Goal: Information Seeking & Learning: Learn about a topic

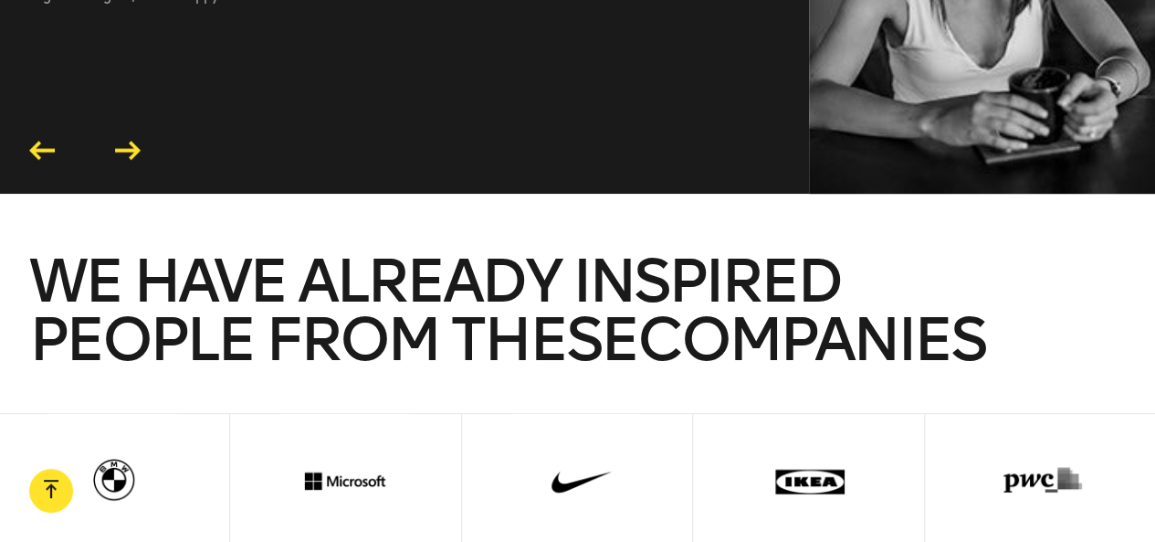
scroll to position [3470, 0]
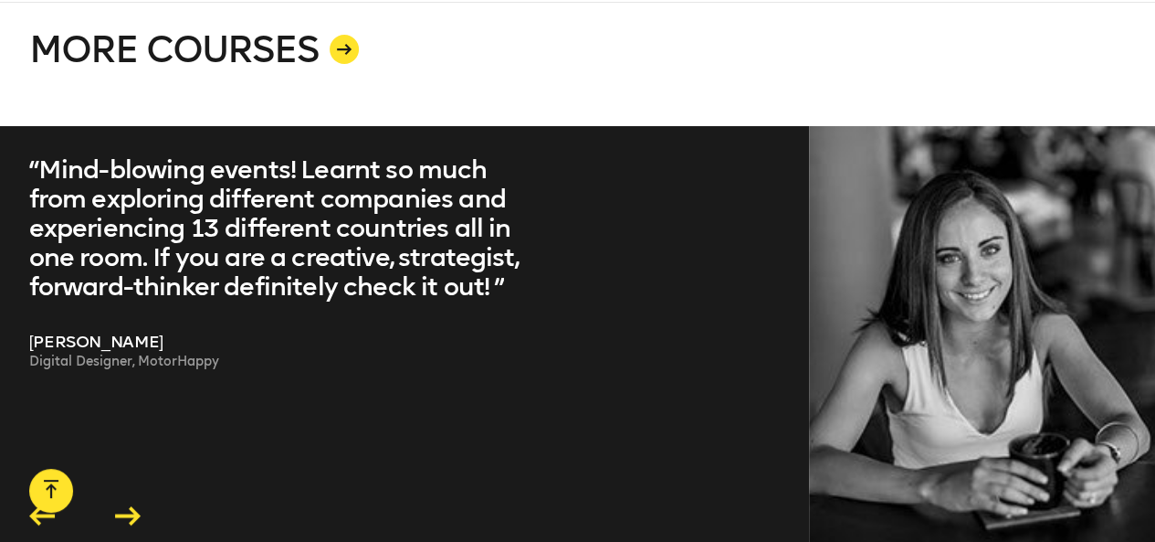
click at [121, 506] on icon at bounding box center [128, 515] width 26 height 19
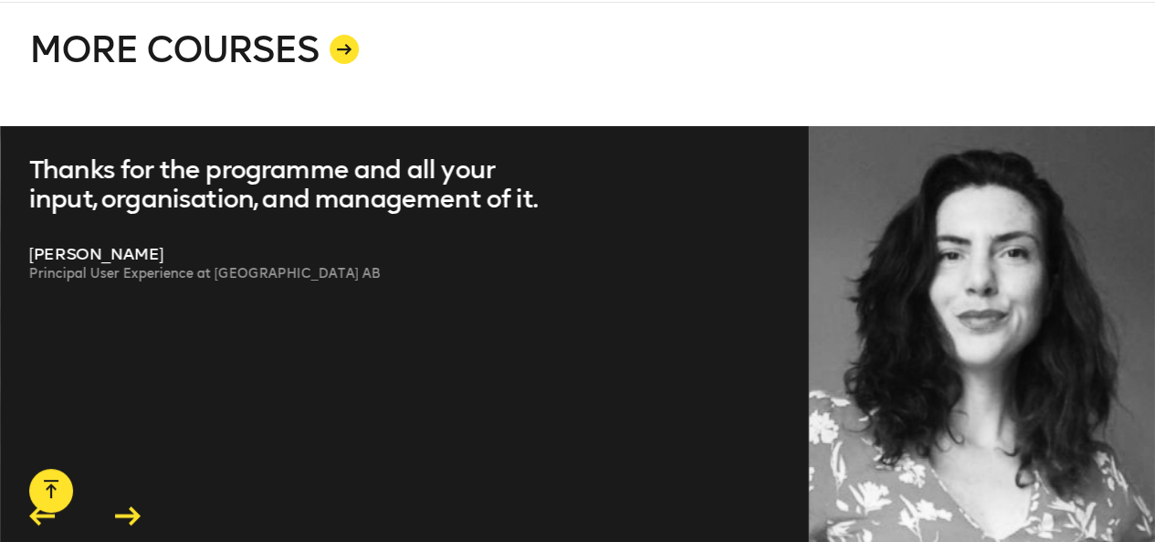
click at [121, 506] on icon at bounding box center [128, 515] width 26 height 19
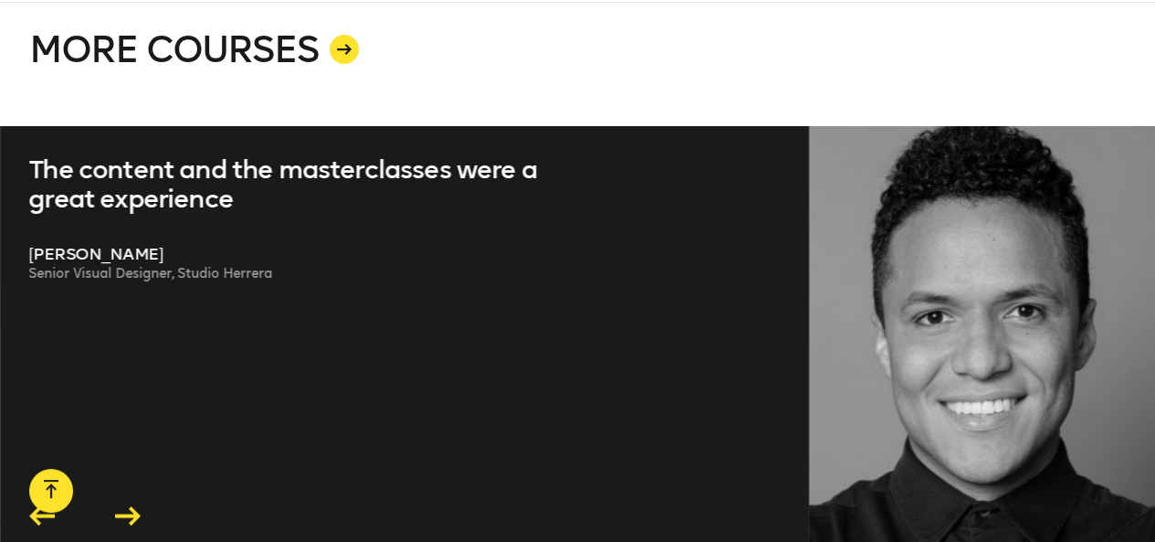
click at [121, 506] on icon at bounding box center [128, 515] width 26 height 19
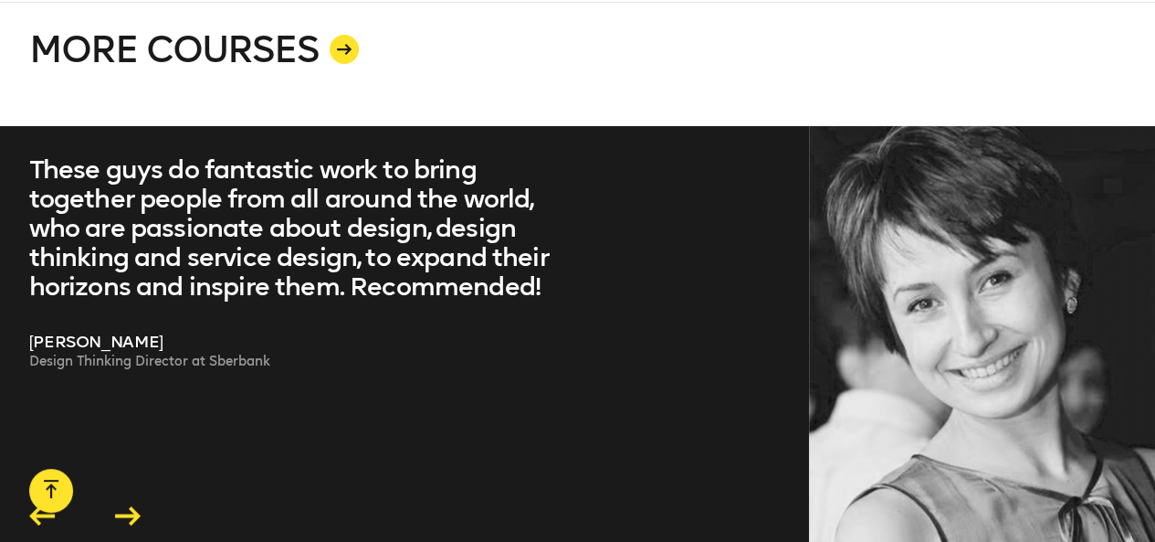
click at [121, 506] on icon at bounding box center [128, 515] width 26 height 19
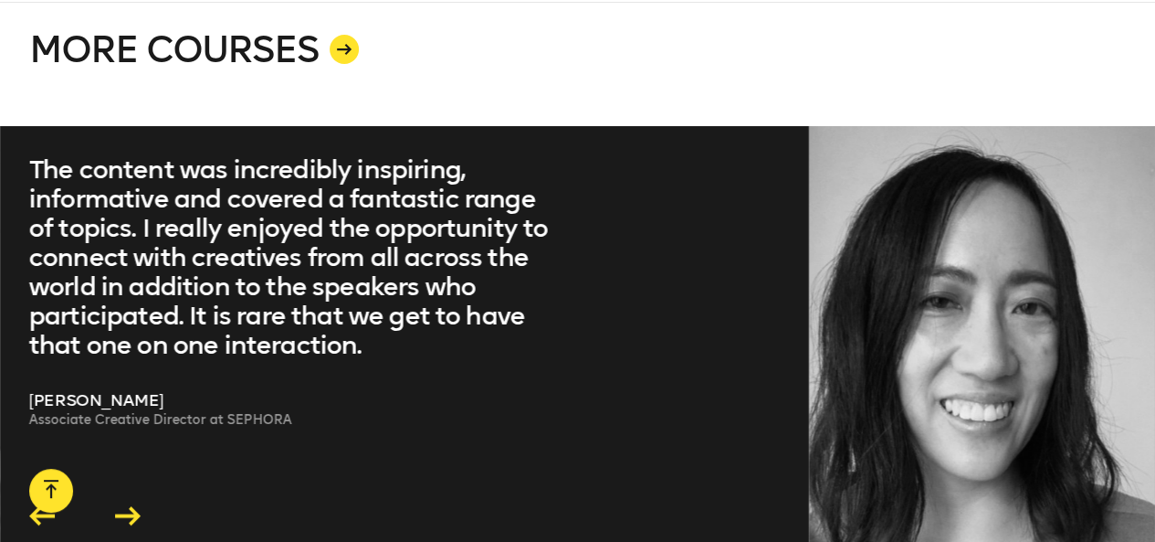
click at [121, 506] on icon at bounding box center [128, 515] width 26 height 19
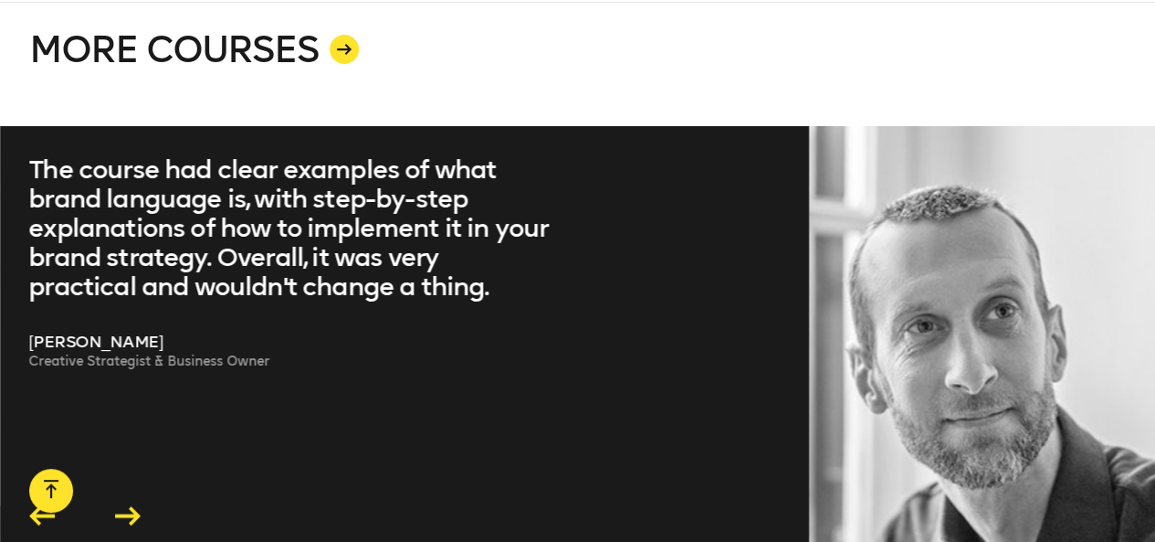
click at [122, 506] on icon at bounding box center [128, 515] width 26 height 19
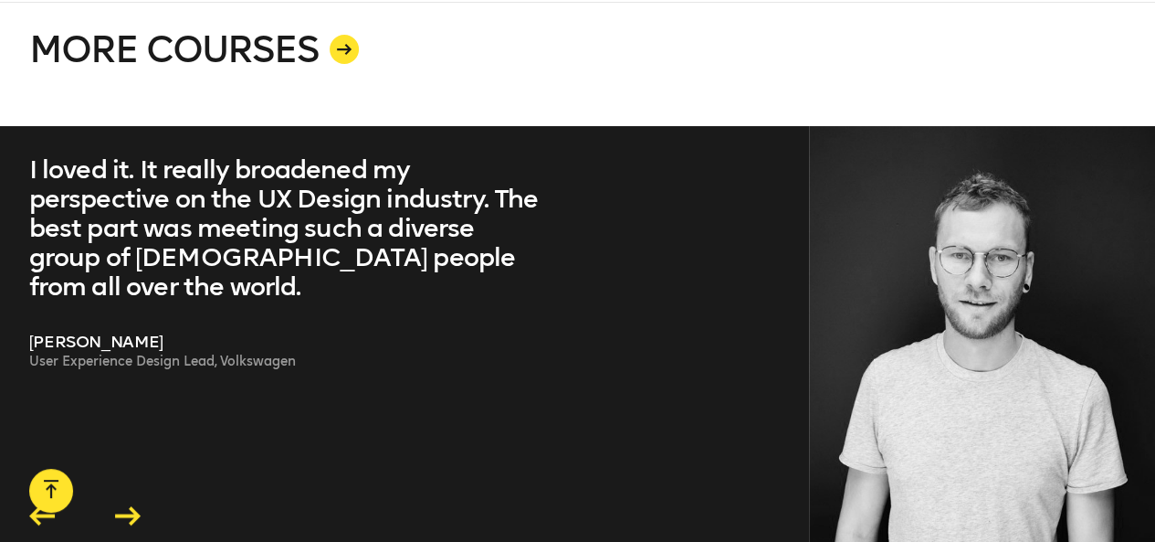
click at [122, 507] on icon at bounding box center [128, 516] width 26 height 19
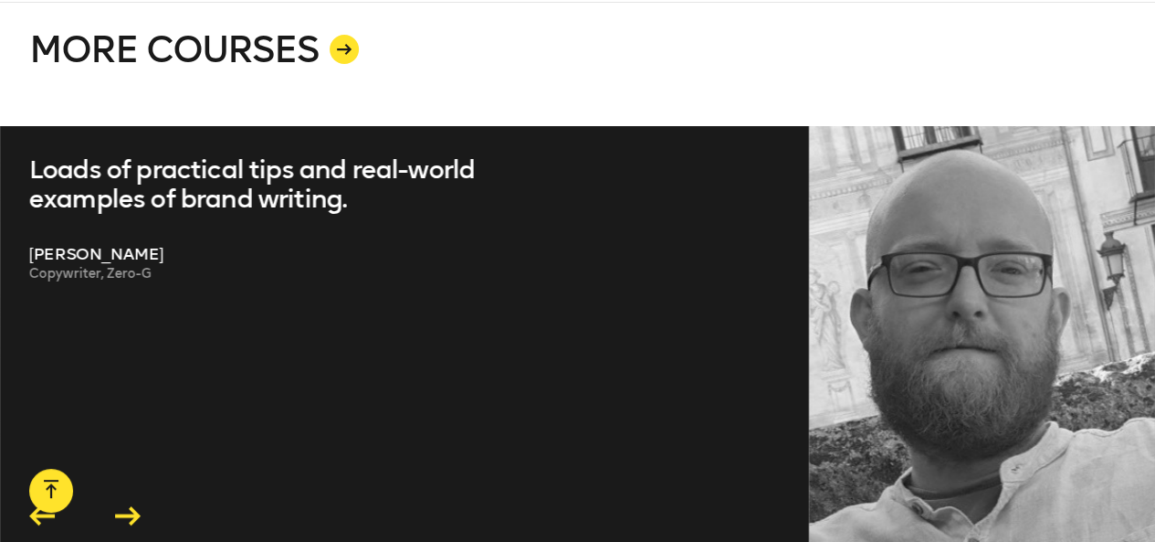
click at [122, 506] on icon at bounding box center [128, 515] width 26 height 19
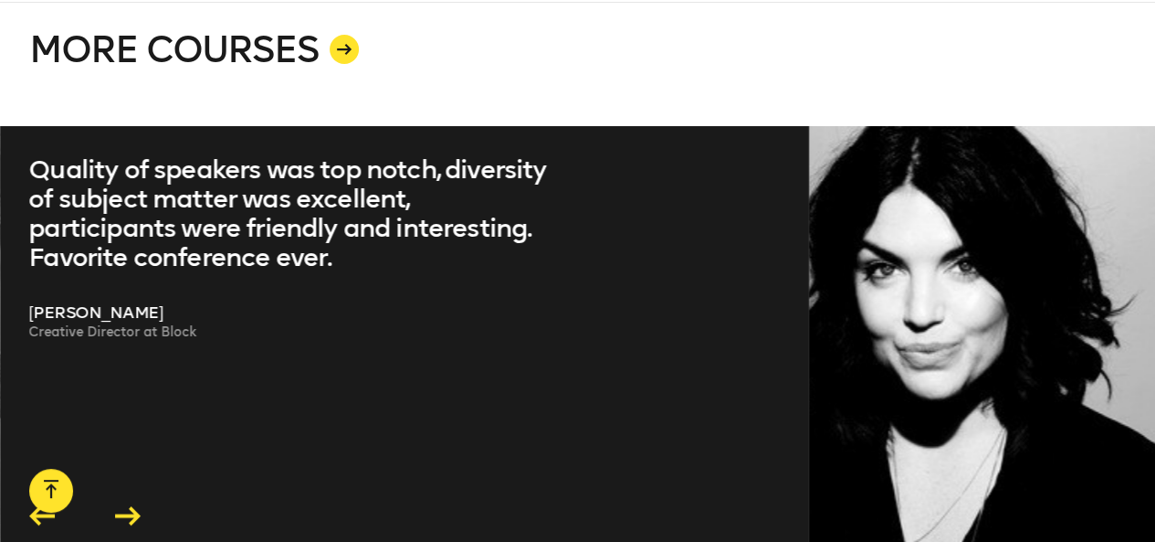
click at [122, 506] on icon at bounding box center [128, 515] width 26 height 19
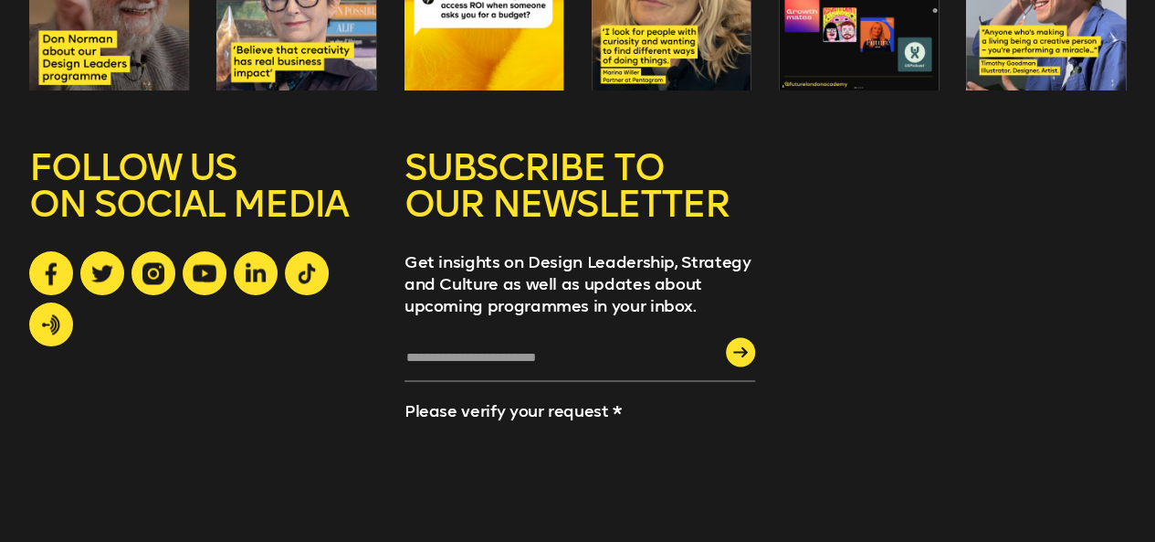
scroll to position [4864, 0]
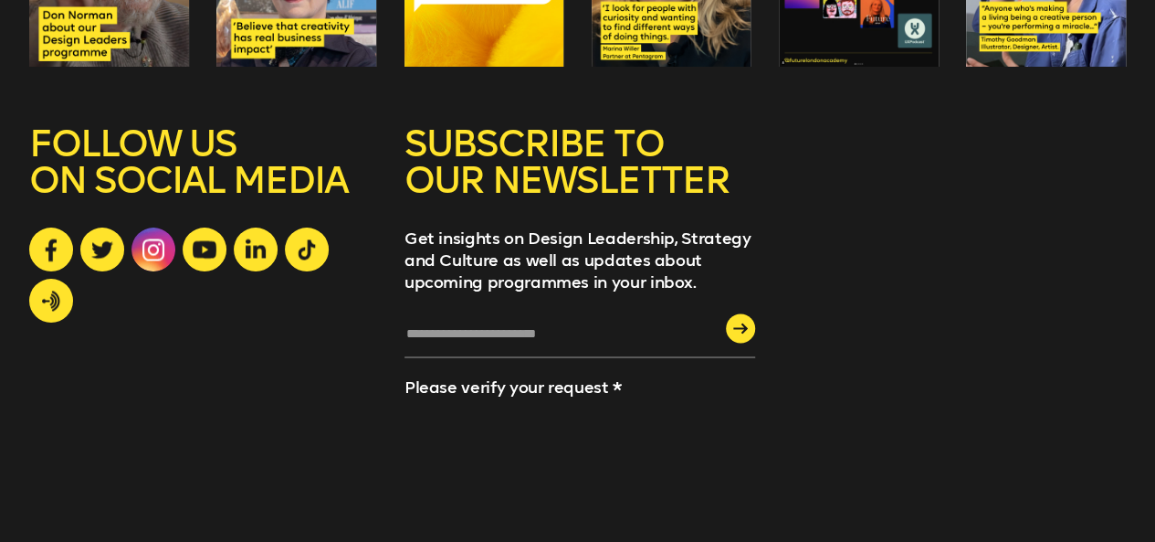
click at [152, 238] on icon at bounding box center [153, 249] width 22 height 22
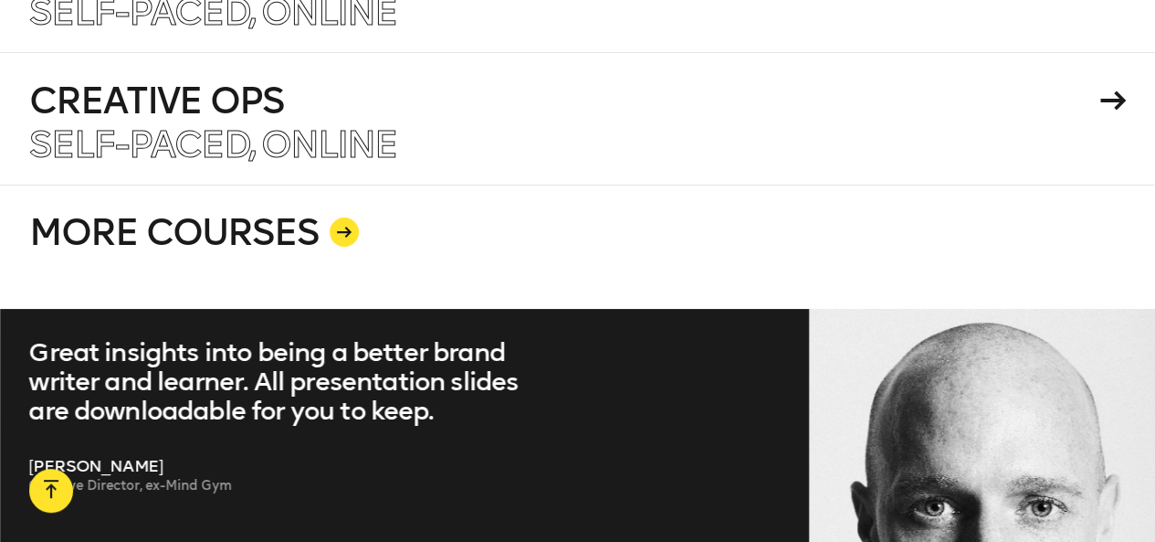
scroll to position [3470, 0]
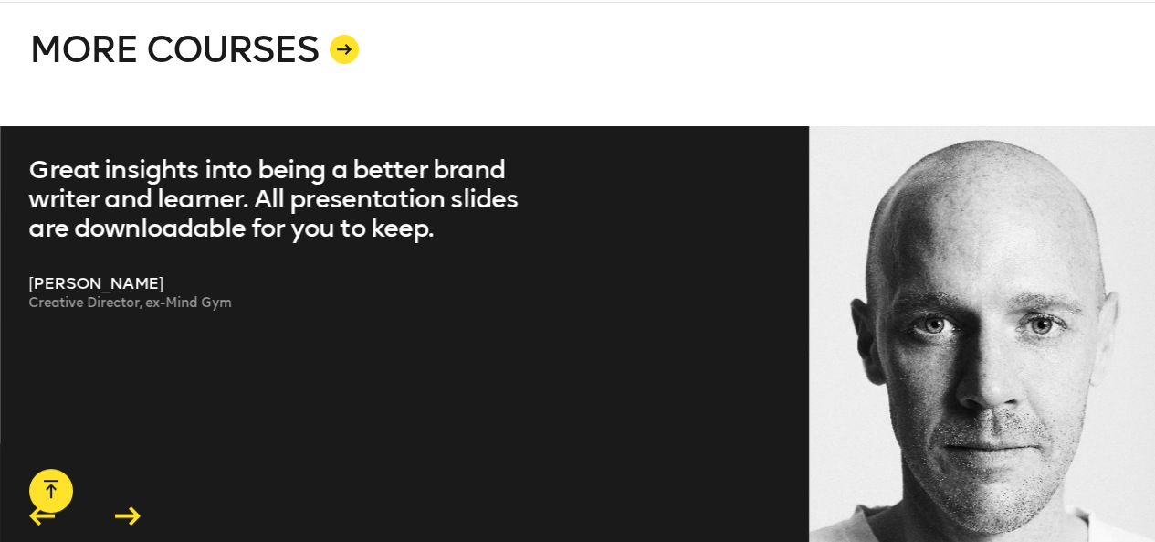
click at [30, 391] on div "Great insights into being a better brand writer and learner. All presentation s…" at bounding box center [577, 342] width 1155 height 433
click at [41, 501] on icon at bounding box center [42, 515] width 35 height 28
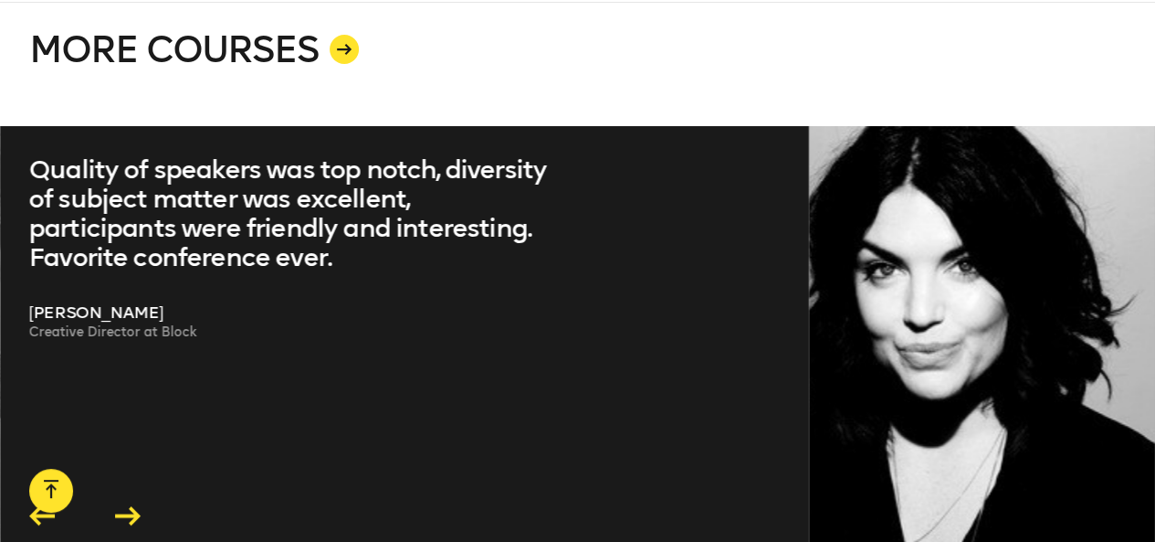
click at [39, 506] on icon at bounding box center [42, 515] width 26 height 19
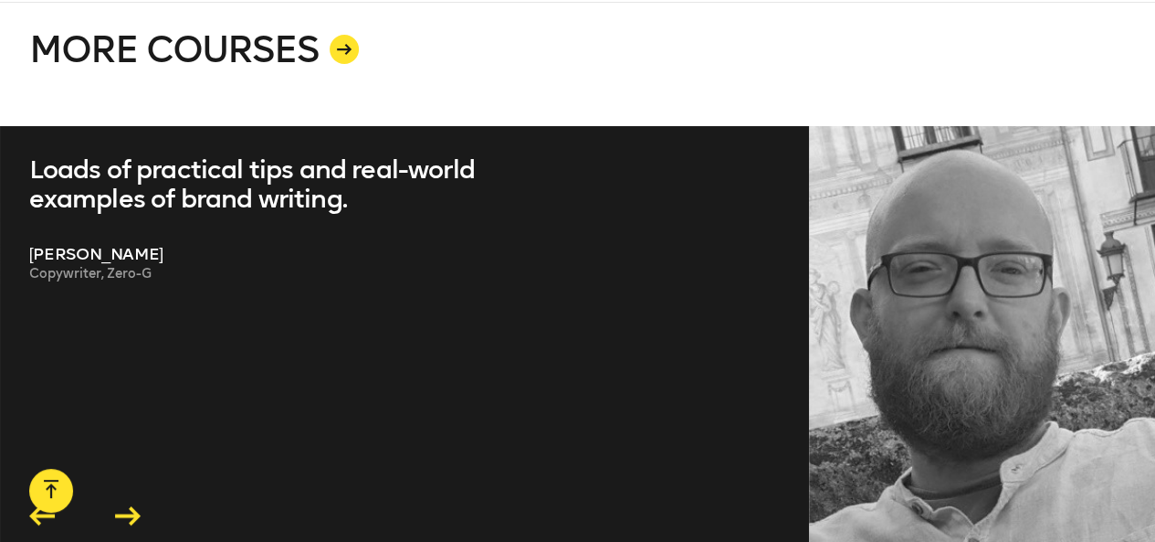
click at [129, 506] on icon at bounding box center [128, 515] width 26 height 19
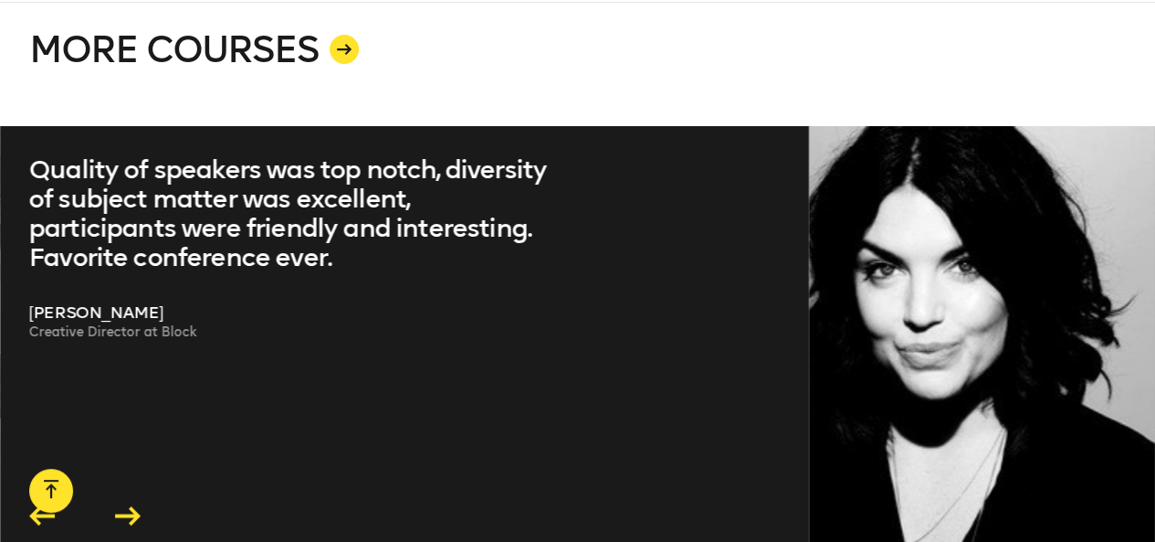
click at [42, 501] on icon at bounding box center [42, 515] width 35 height 28
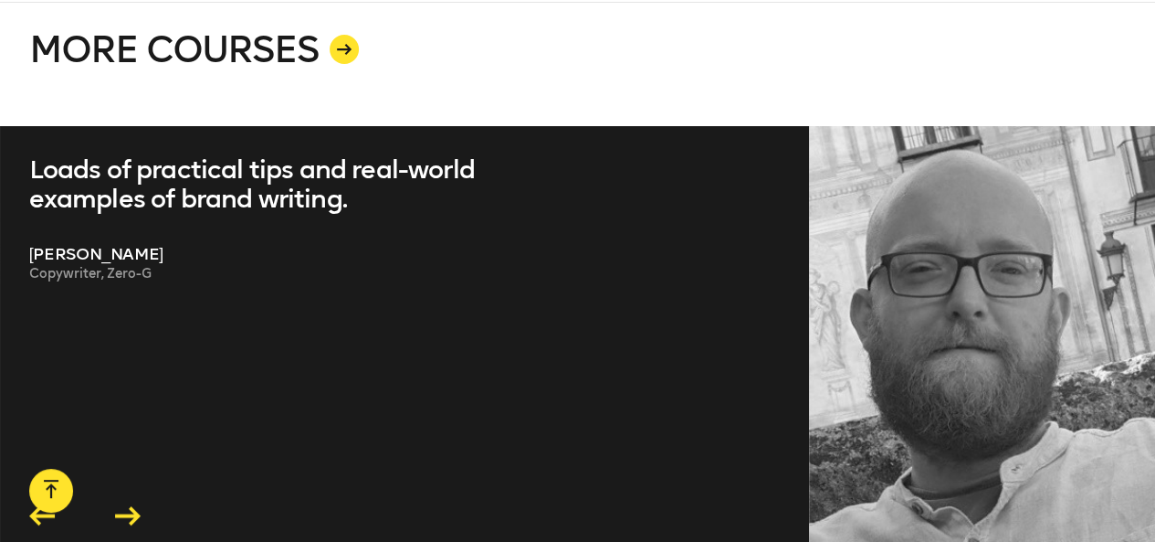
click at [42, 501] on icon at bounding box center [42, 515] width 35 height 28
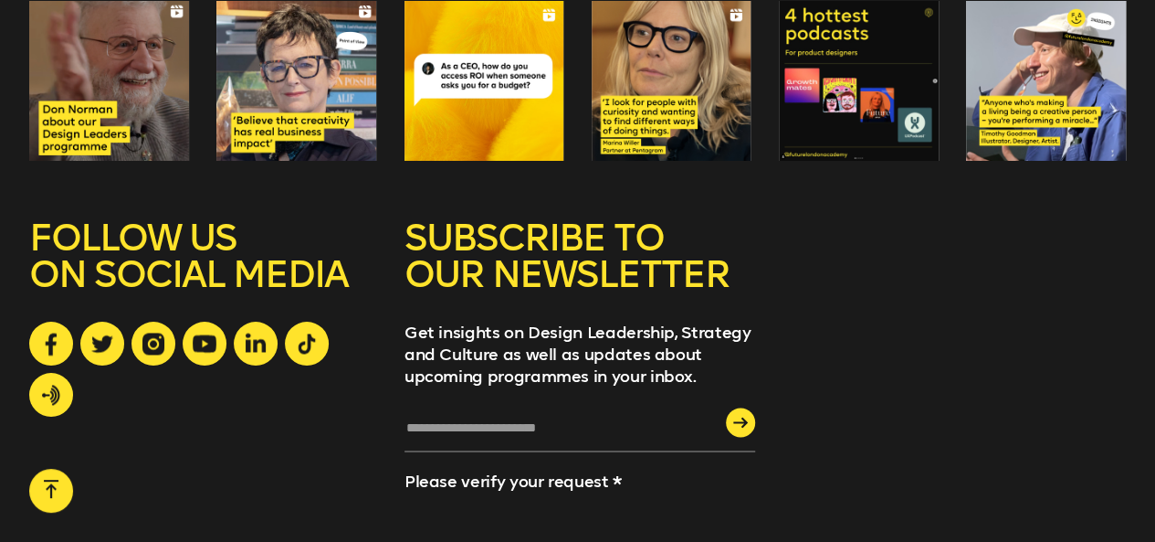
scroll to position [4772, 0]
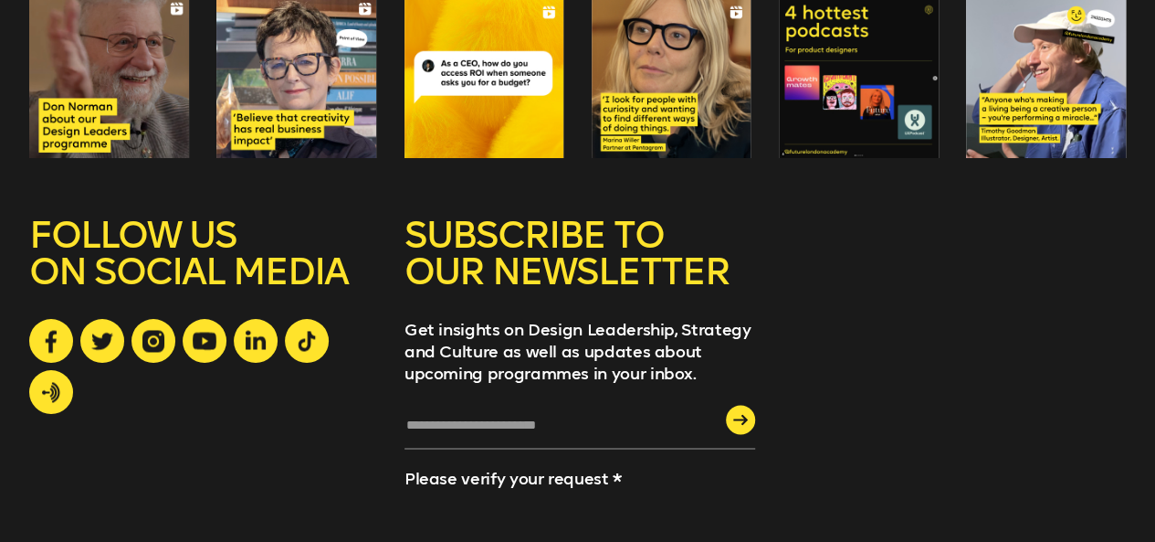
click at [530, 310] on div "SUBSCRIBE TO OUR NEWSLETTER Get insights on Design Leadership, Strategy and Cul…" at bounding box center [580, 422] width 351 height 413
click at [511, 414] on input "text" at bounding box center [580, 431] width 351 height 35
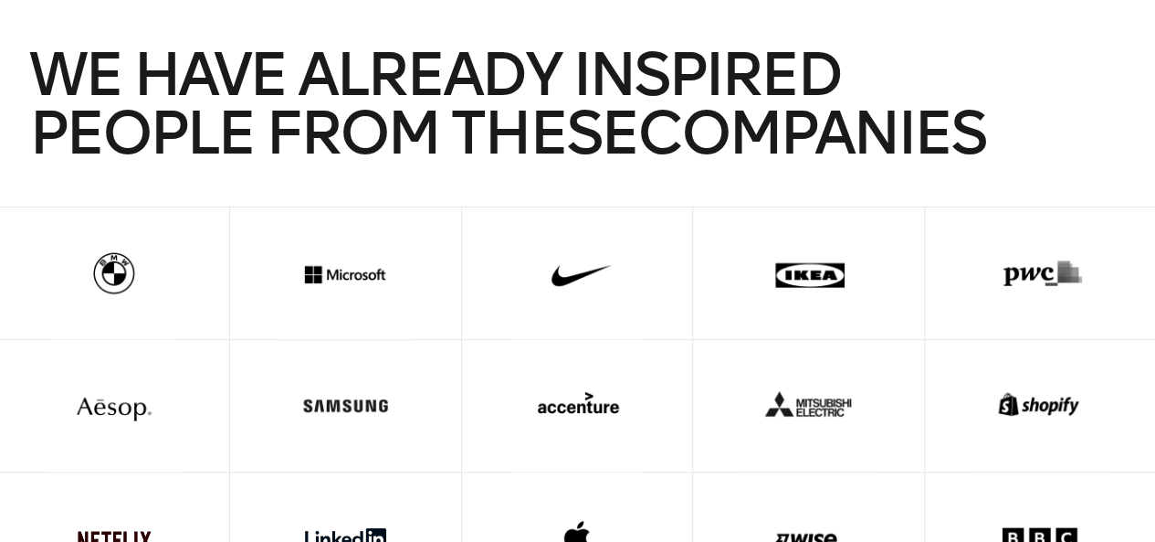
scroll to position [0, 0]
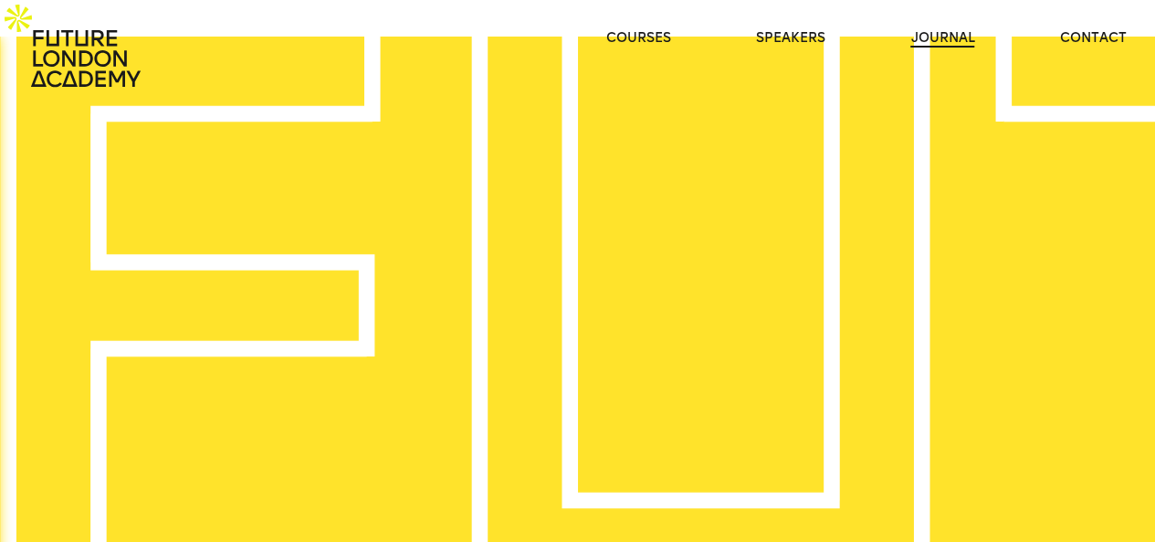
click at [927, 36] on link "journal" at bounding box center [942, 38] width 64 height 18
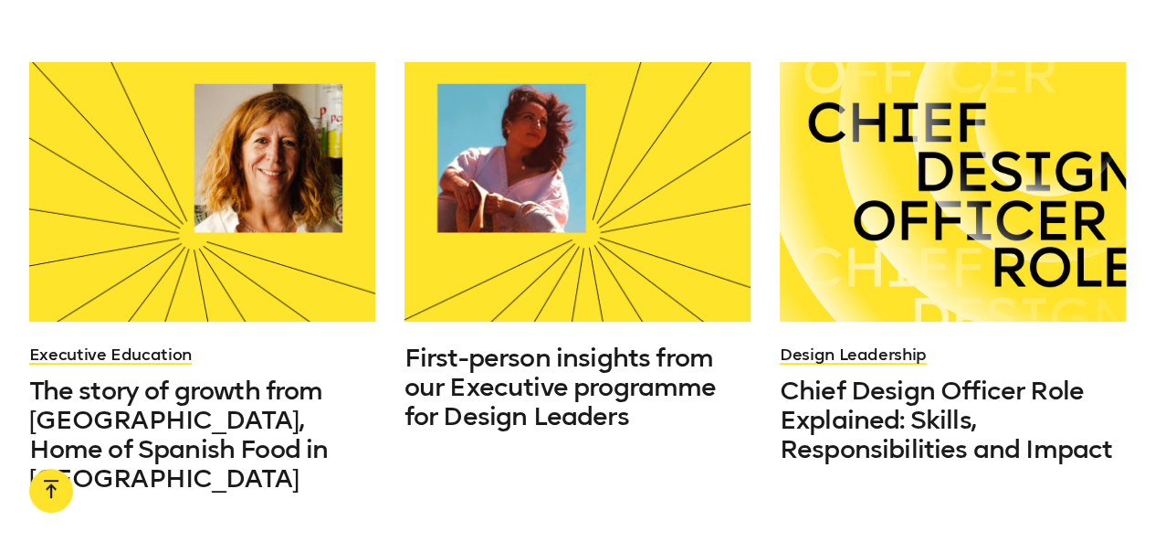
scroll to position [1005, 0]
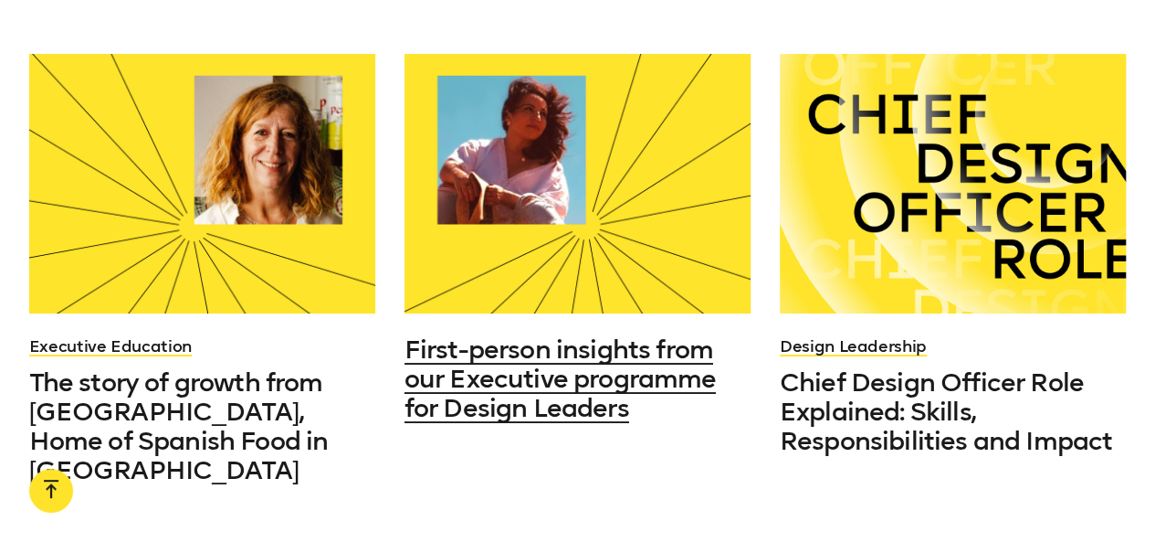
click at [645, 226] on div at bounding box center [578, 184] width 346 height 260
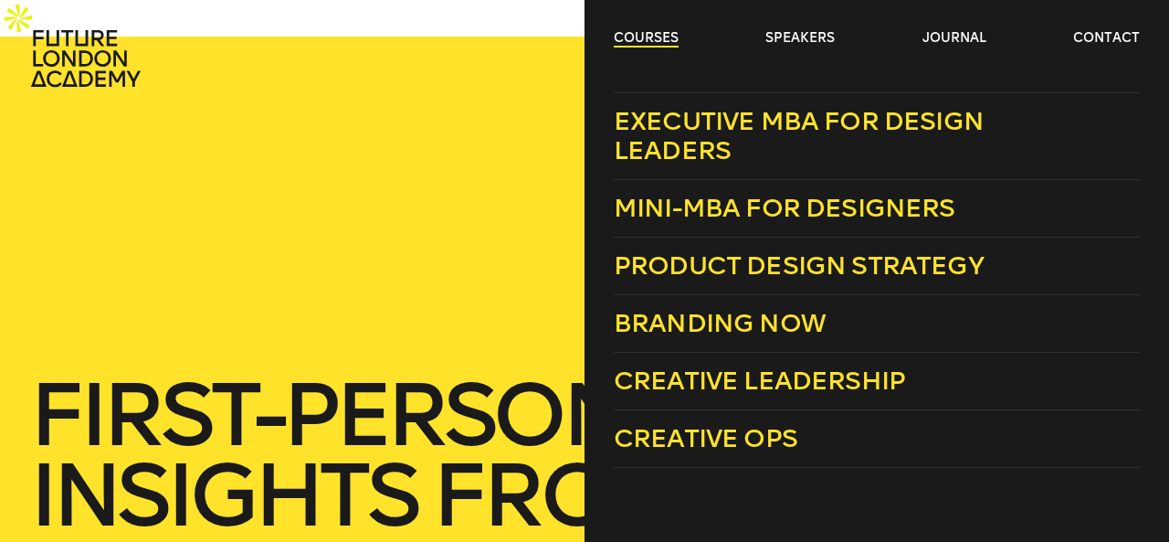
click at [617, 37] on link "courses" at bounding box center [646, 38] width 65 height 18
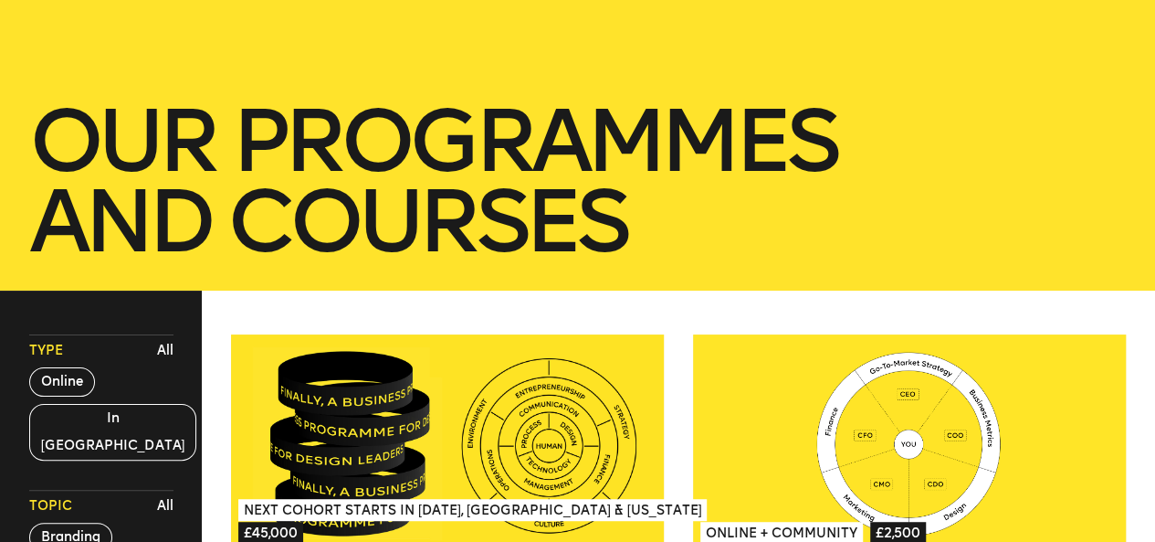
scroll to position [457, 0]
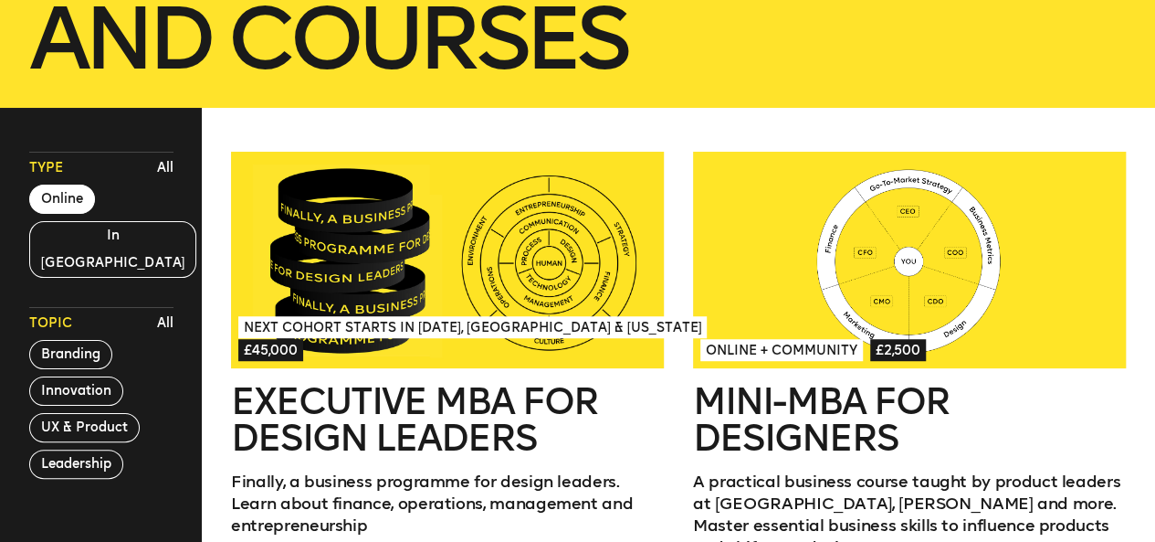
click at [77, 184] on button "Online" at bounding box center [62, 198] width 66 height 29
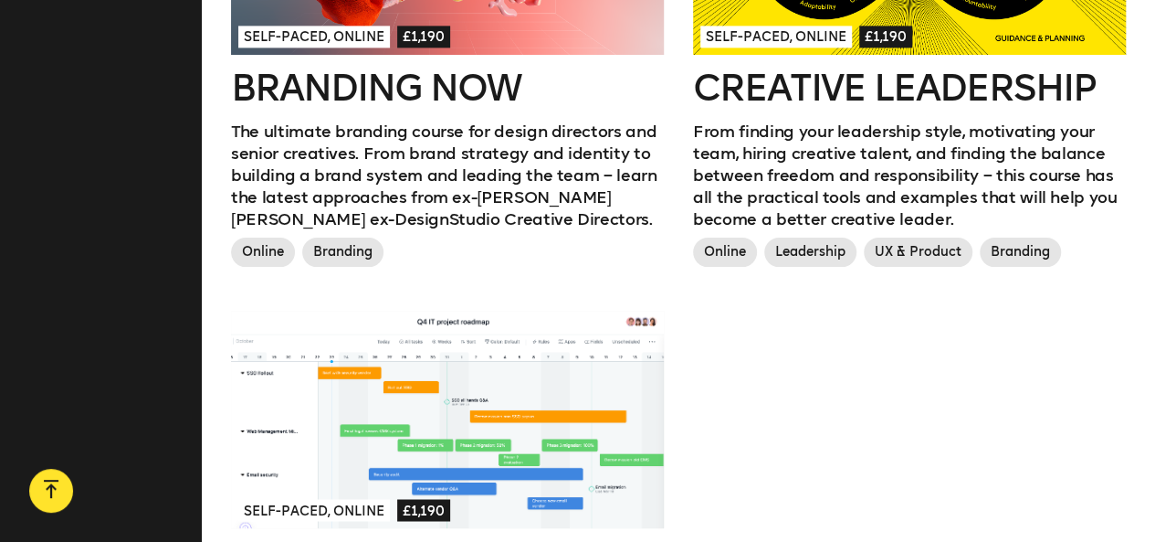
scroll to position [1005, 0]
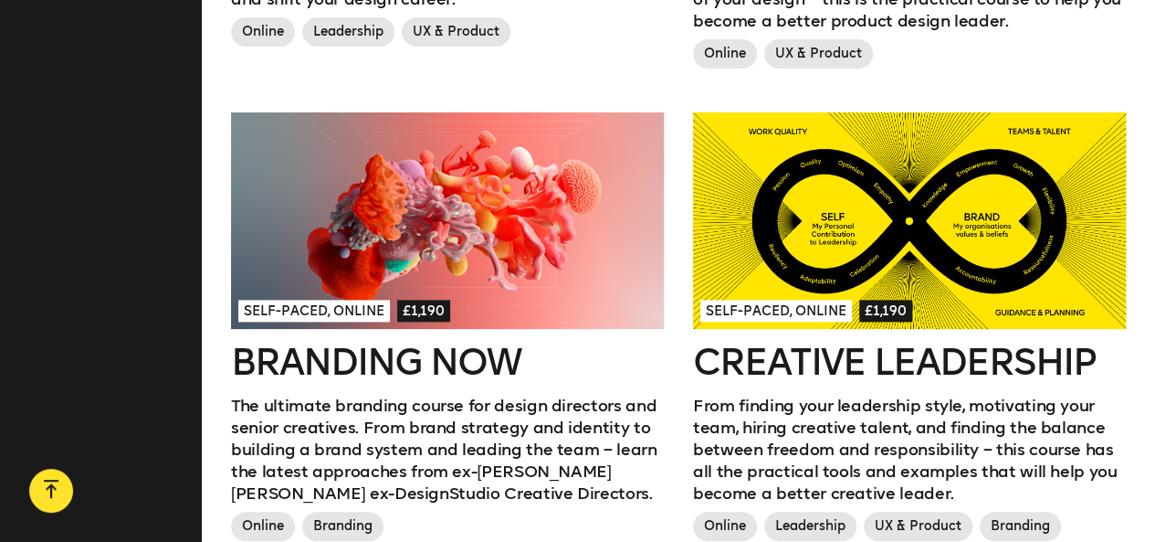
click at [488, 226] on div at bounding box center [447, 220] width 433 height 216
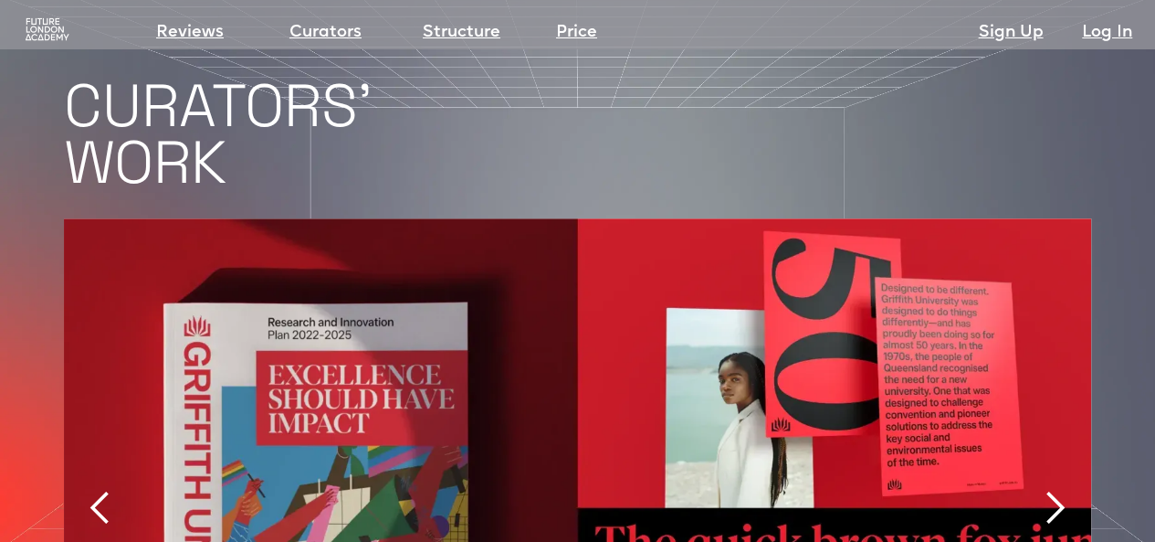
scroll to position [3744, 0]
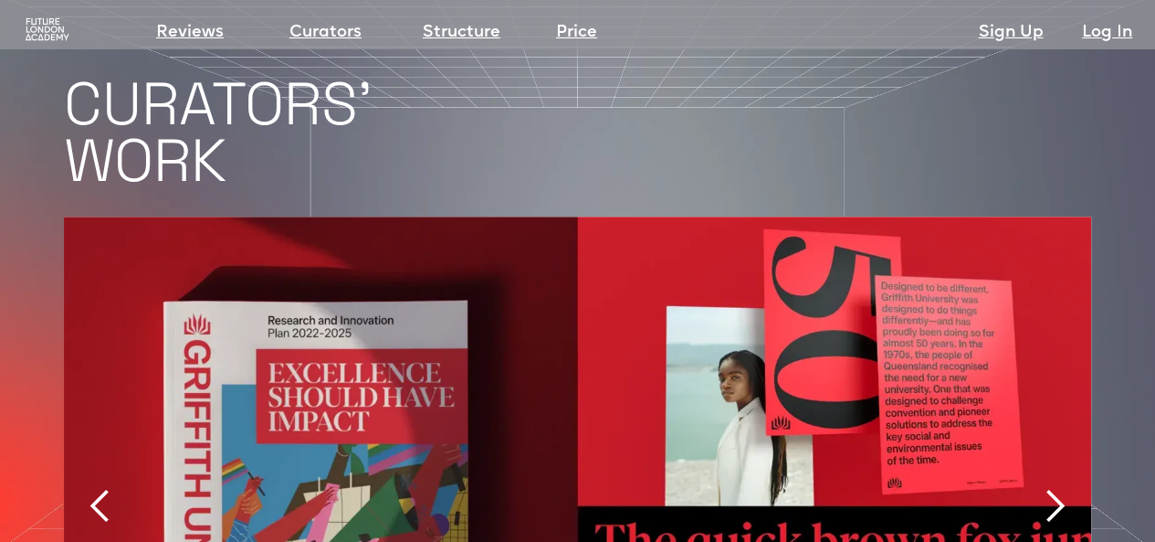
click at [1058, 488] on div "next slide" at bounding box center [1054, 506] width 37 height 37
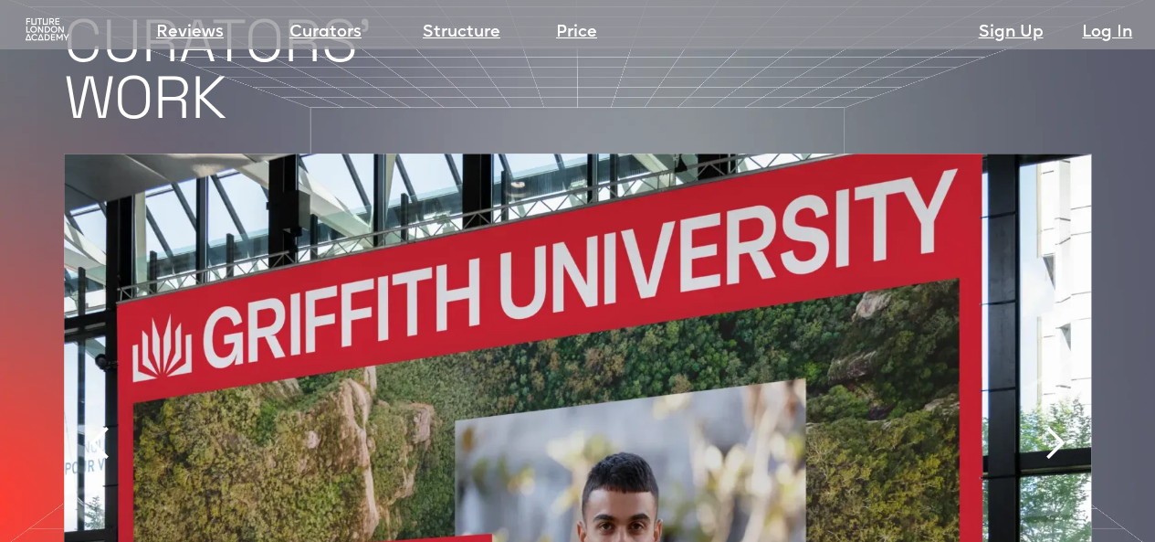
scroll to position [3835, 0]
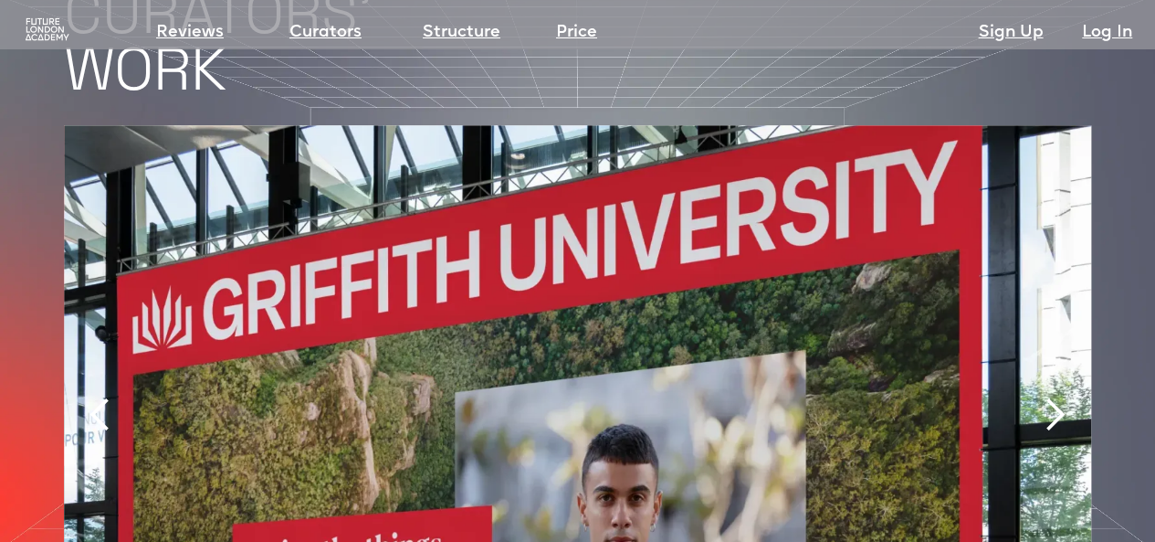
click at [1063, 396] on div "next slide" at bounding box center [1054, 414] width 37 height 37
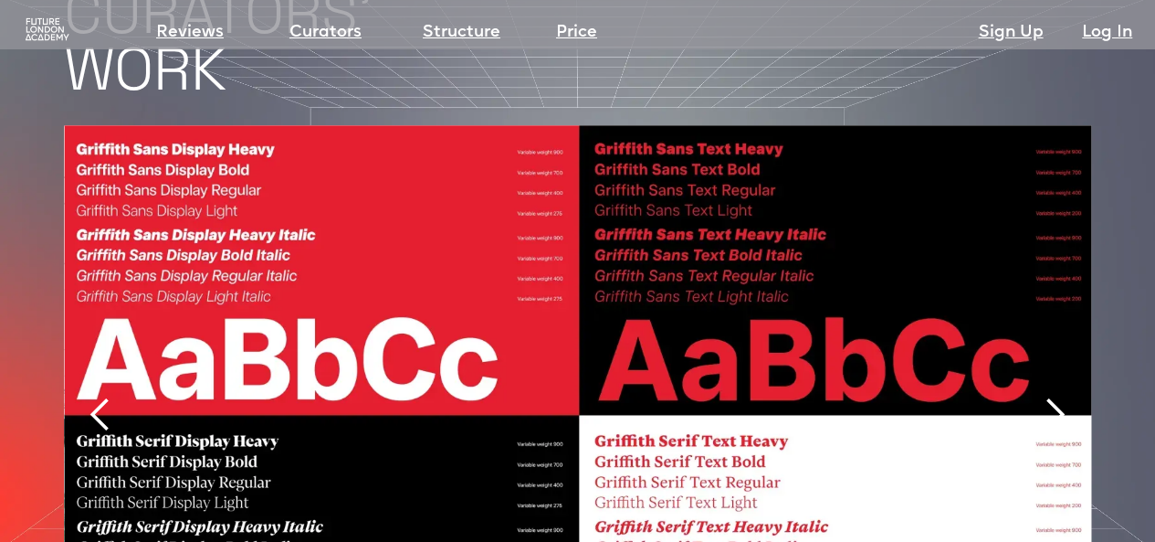
click at [1063, 396] on div "next slide" at bounding box center [1054, 414] width 37 height 37
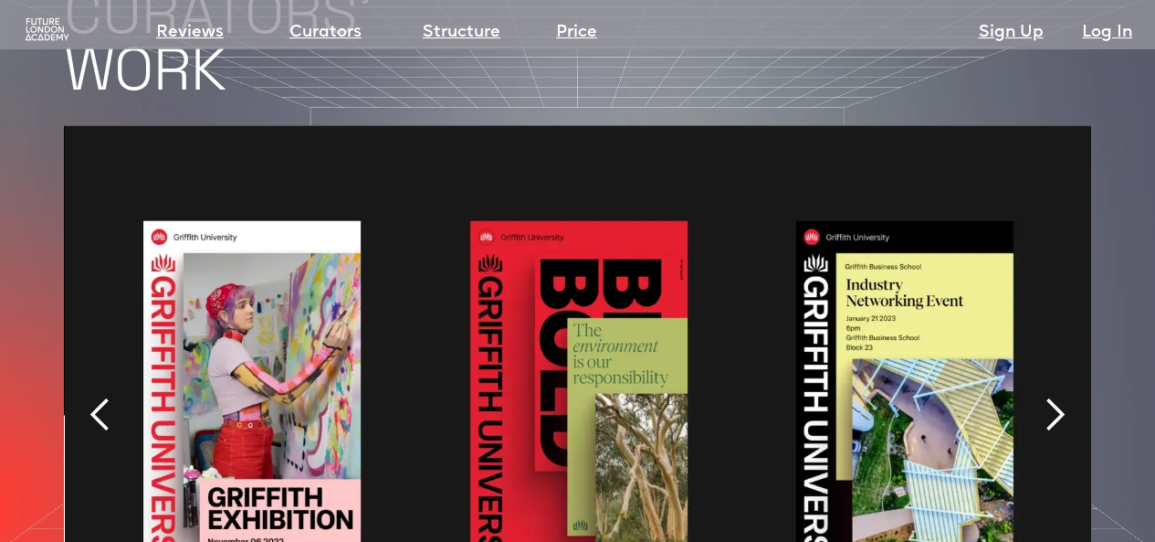
click at [1063, 396] on div "next slide" at bounding box center [1054, 414] width 37 height 37
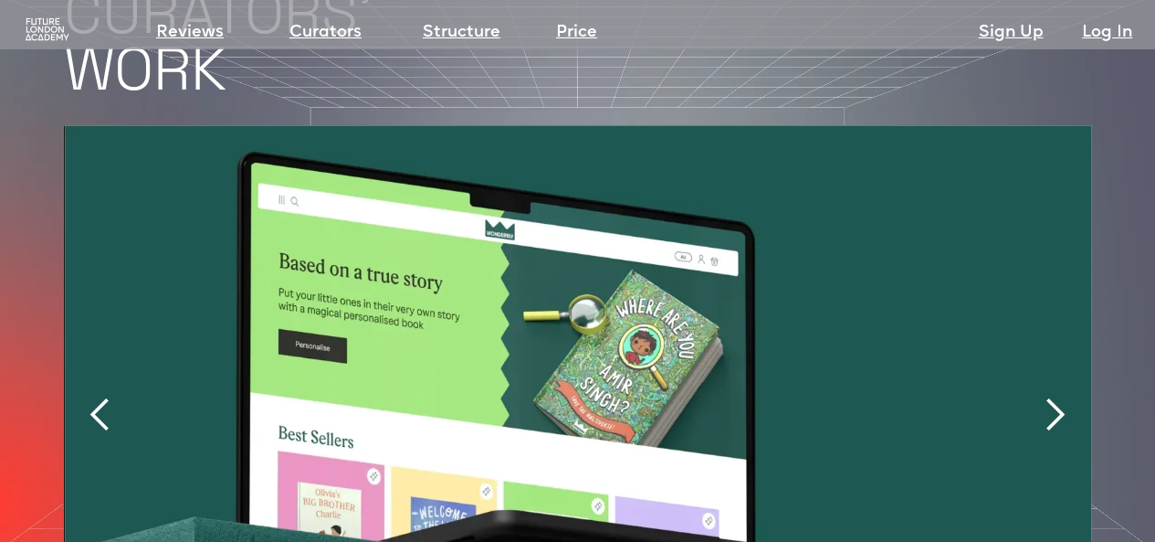
click at [1063, 396] on div "next slide" at bounding box center [1054, 414] width 37 height 37
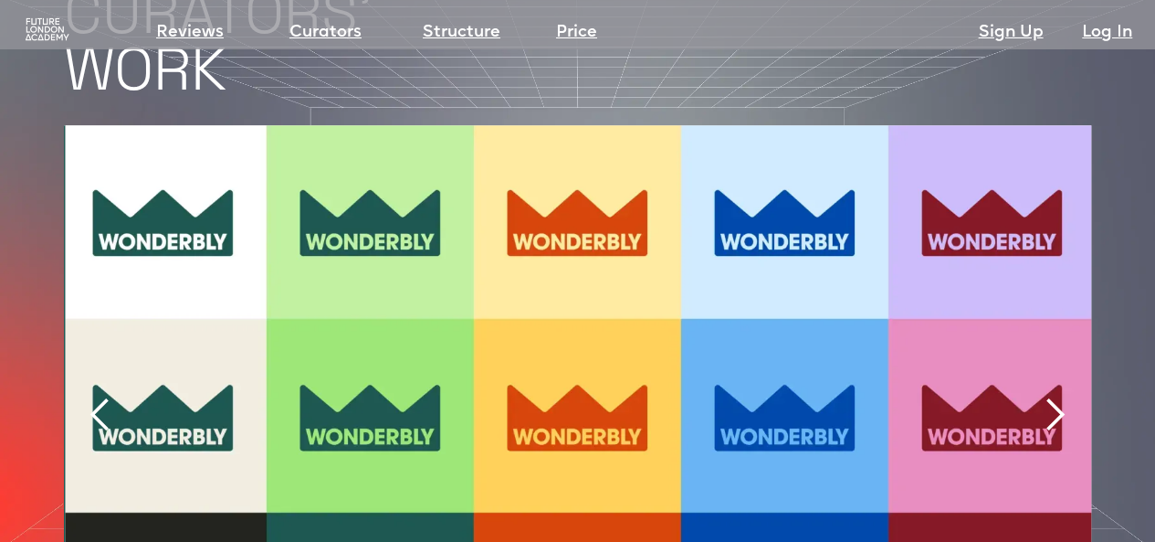
click at [100, 396] on div "previous slide" at bounding box center [100, 414] width 37 height 37
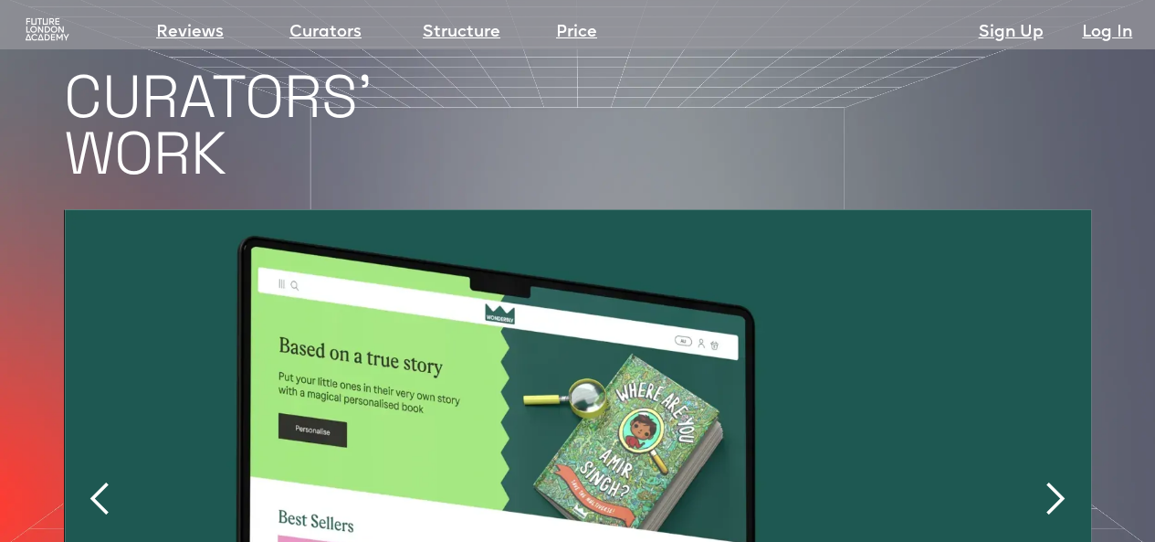
scroll to position [3744, 0]
